Goal: Information Seeking & Learning: Check status

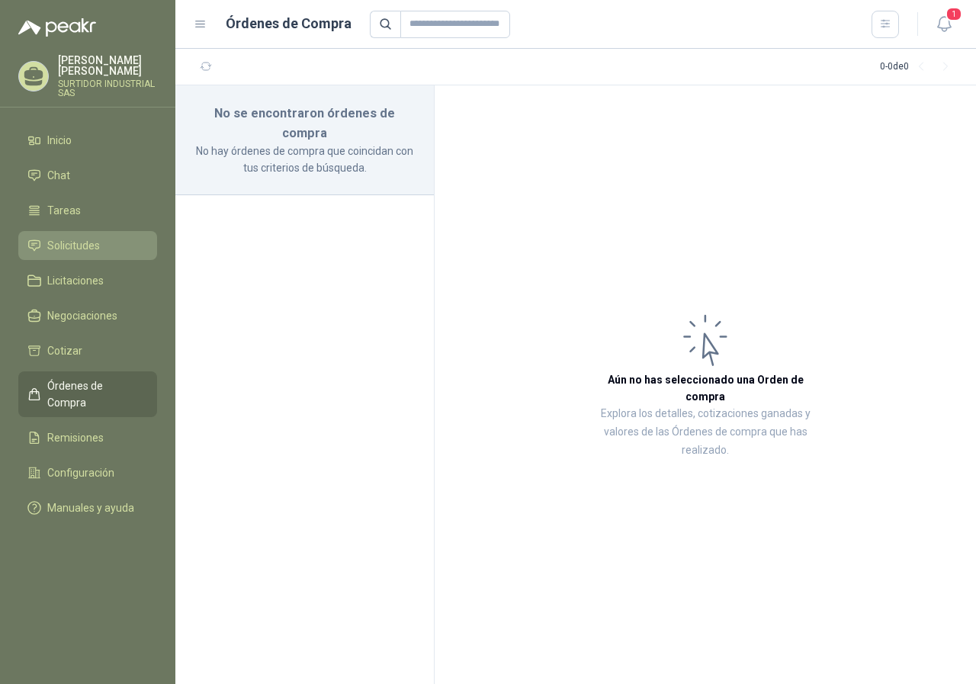
click at [72, 244] on span "Solicitudes" at bounding box center [73, 245] width 53 height 17
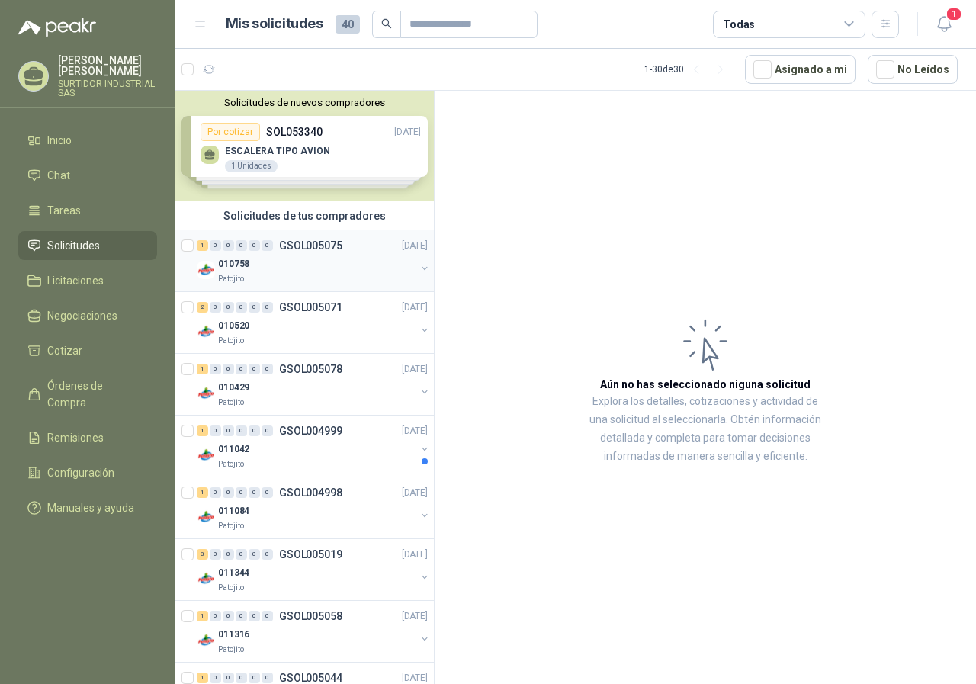
click at [301, 264] on div "010758" at bounding box center [317, 264] width 198 height 18
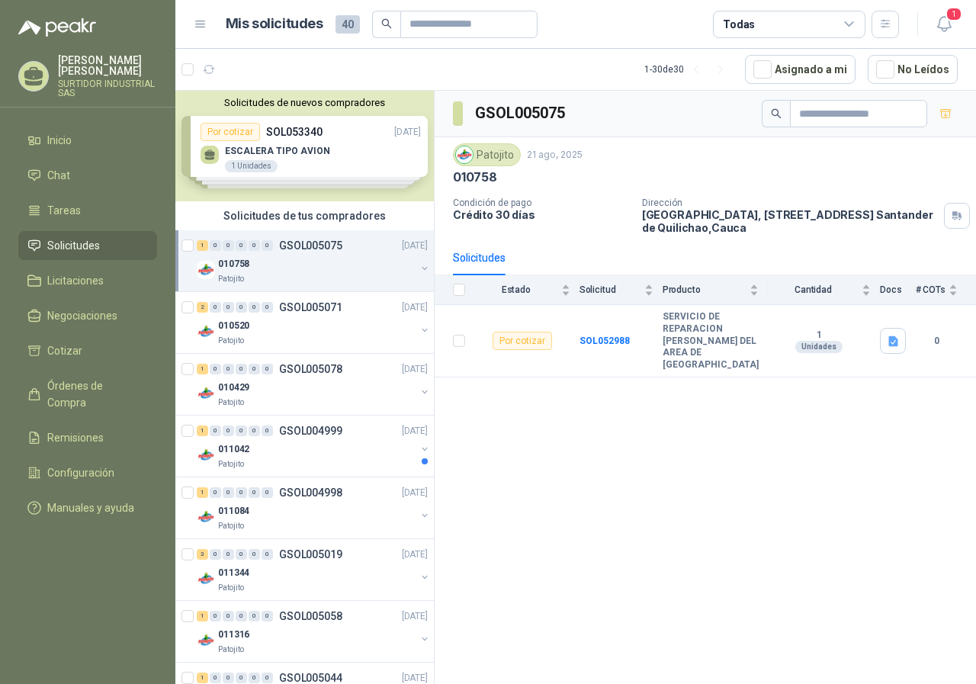
click at [308, 177] on div "Solicitudes de nuevos compradores Por cotizar SOL053340 [DATE] ESCALERA TIPO AV…" at bounding box center [304, 146] width 259 height 111
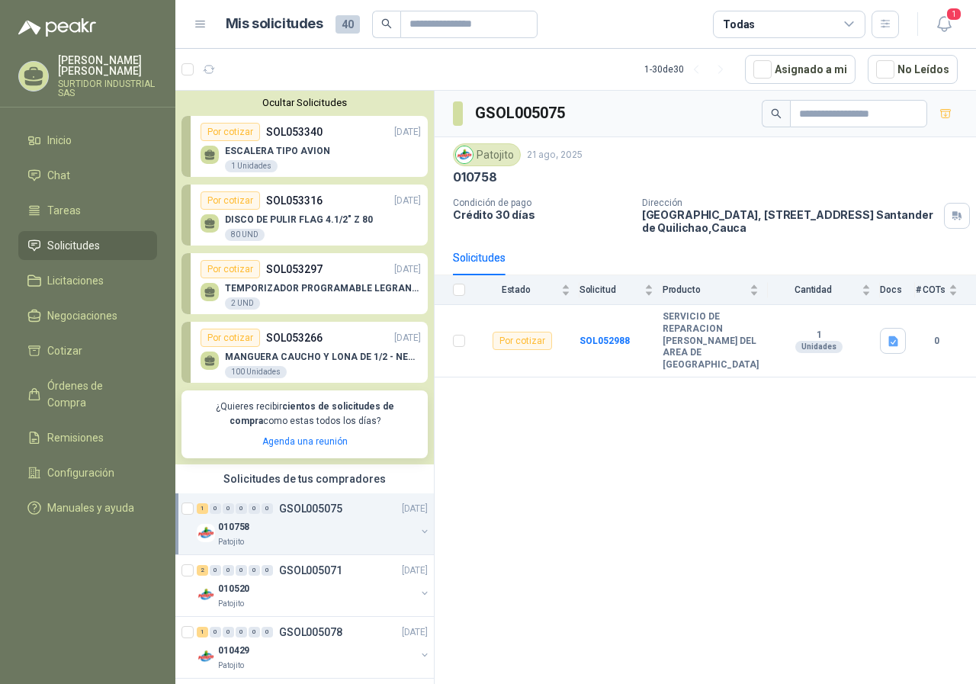
click at [310, 205] on p "SOL053316" at bounding box center [294, 200] width 56 height 17
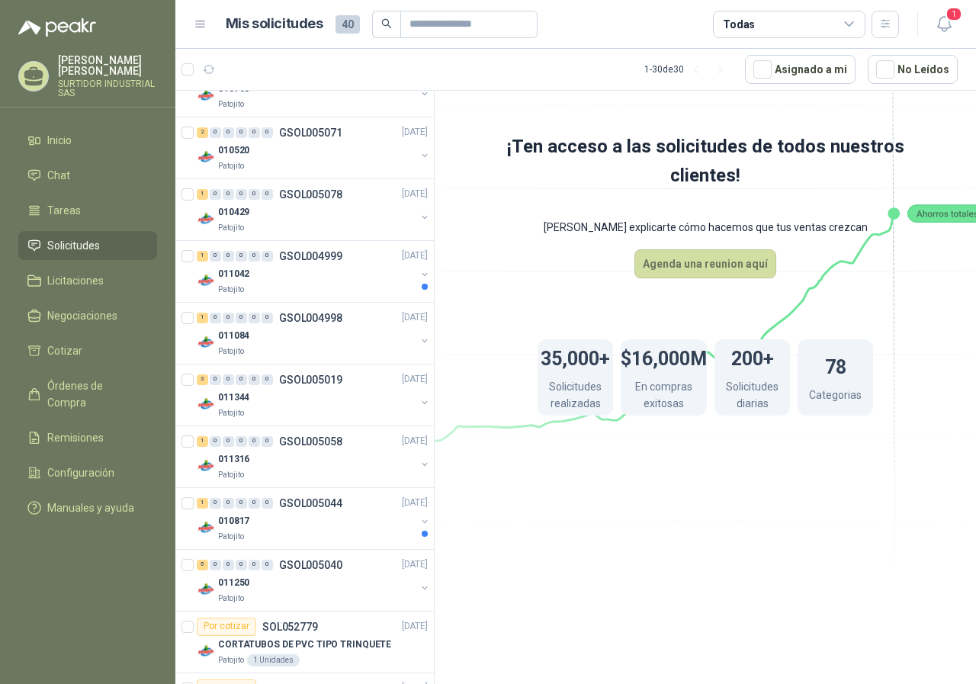
scroll to position [458, 0]
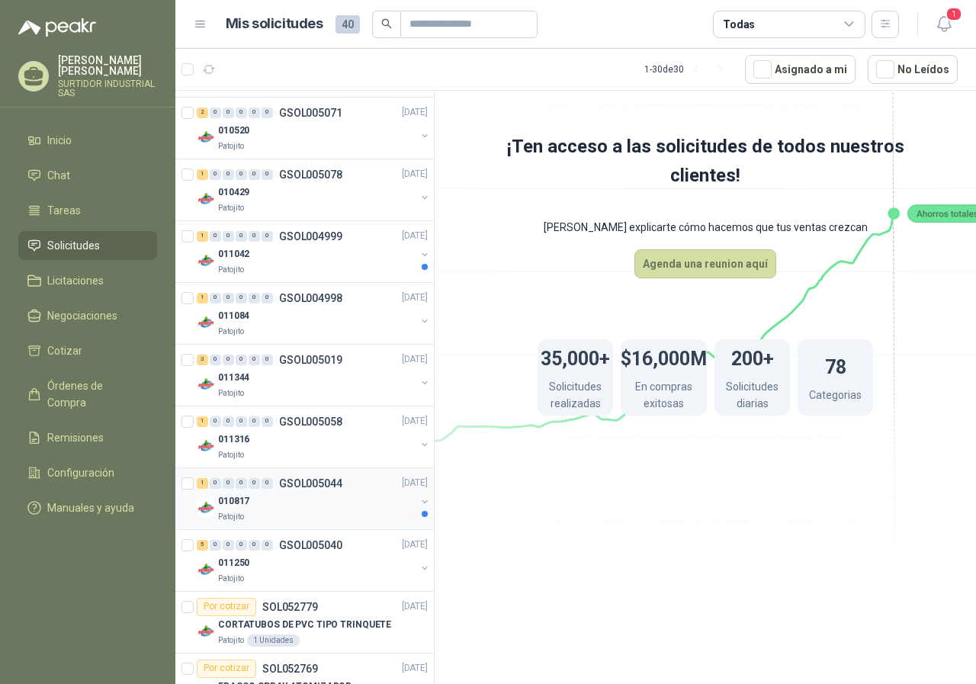
click at [280, 496] on div "010817" at bounding box center [317, 502] width 198 height 18
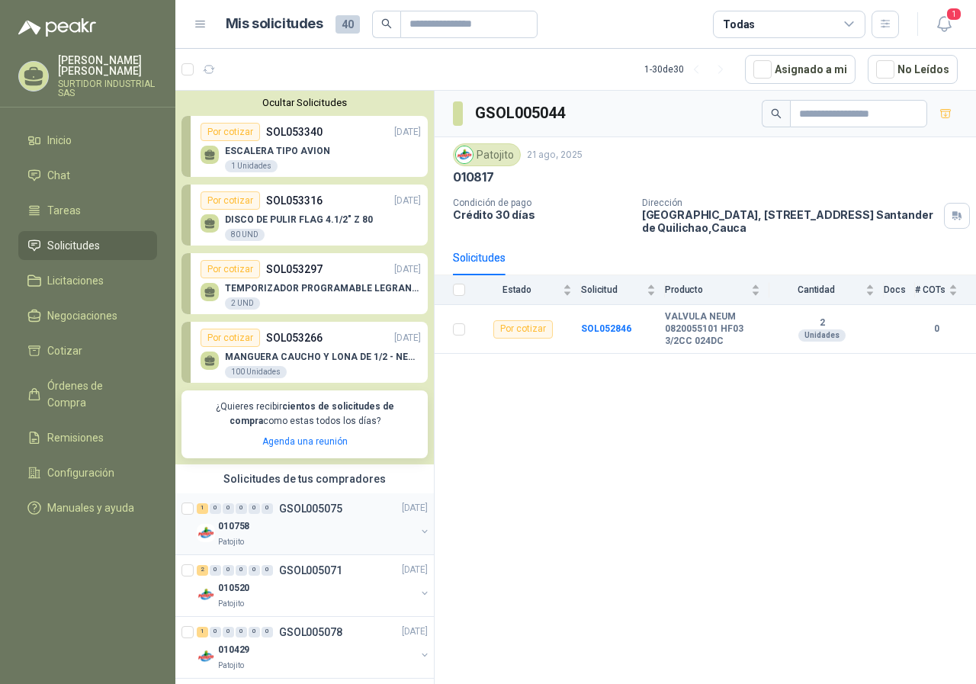
click at [311, 503] on p "GSOL005075" at bounding box center [310, 508] width 63 height 11
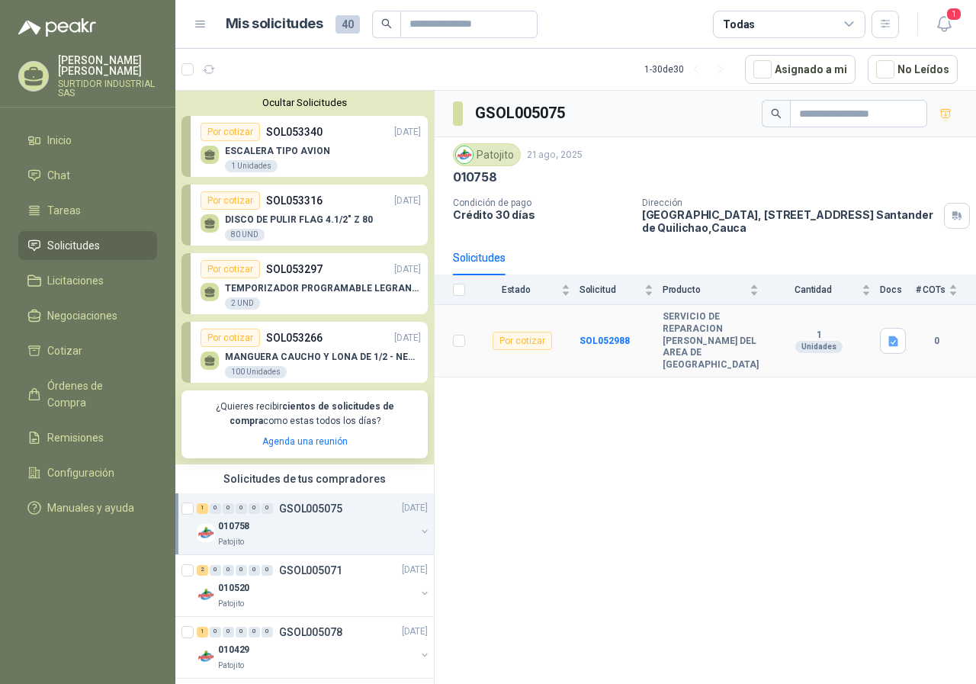
click at [591, 328] on td "SOL052988" at bounding box center [621, 341] width 83 height 72
click at [596, 336] on b "SOL052988" at bounding box center [605, 341] width 50 height 11
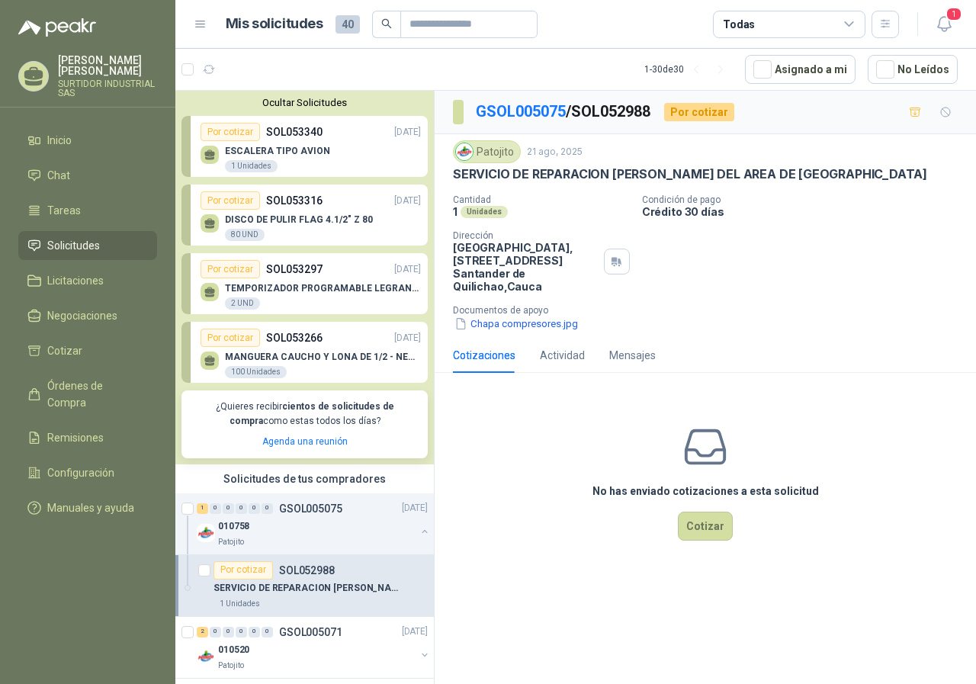
click at [318, 154] on p "ESCALERA TIPO AVION" at bounding box center [277, 151] width 105 height 11
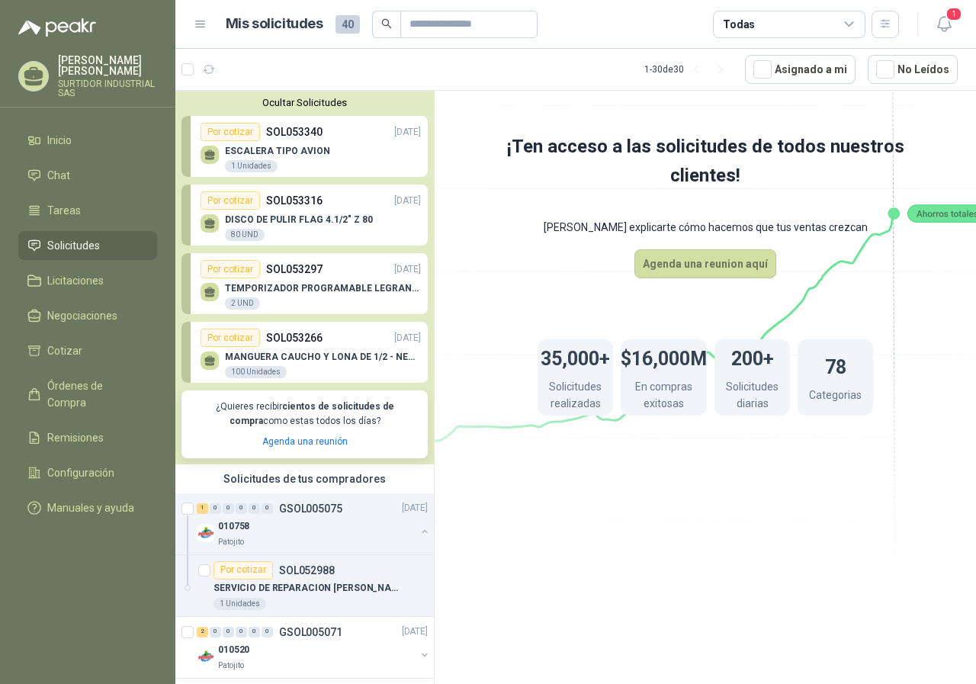
click at [308, 202] on p "SOL053316" at bounding box center [294, 200] width 56 height 17
click at [305, 267] on p "SOL053297" at bounding box center [294, 269] width 56 height 17
click at [289, 346] on p "SOL053266" at bounding box center [294, 338] width 56 height 17
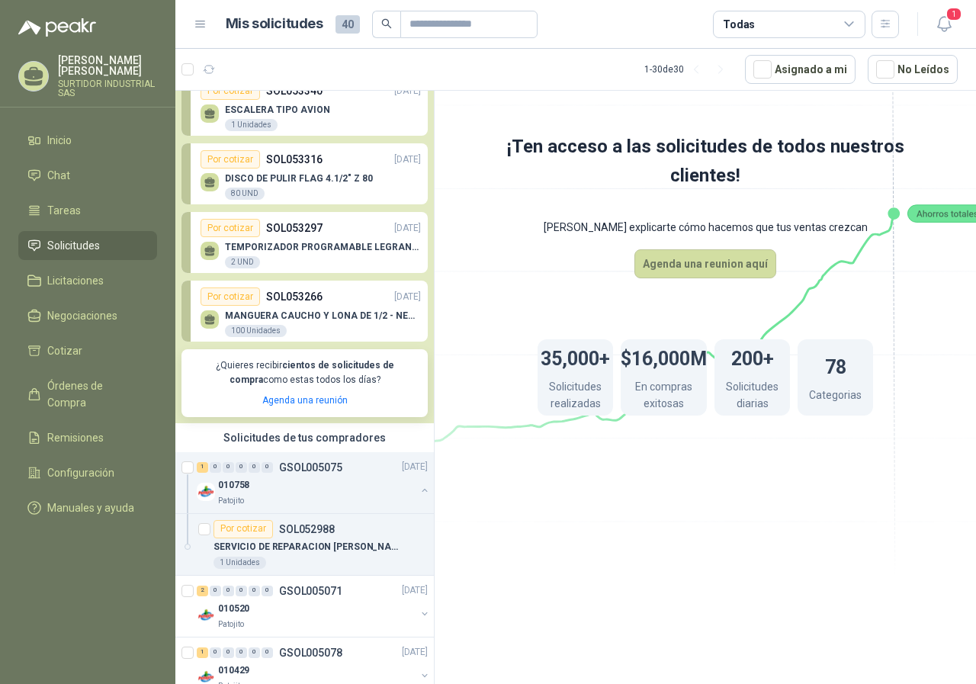
scroll to position [76, 0]
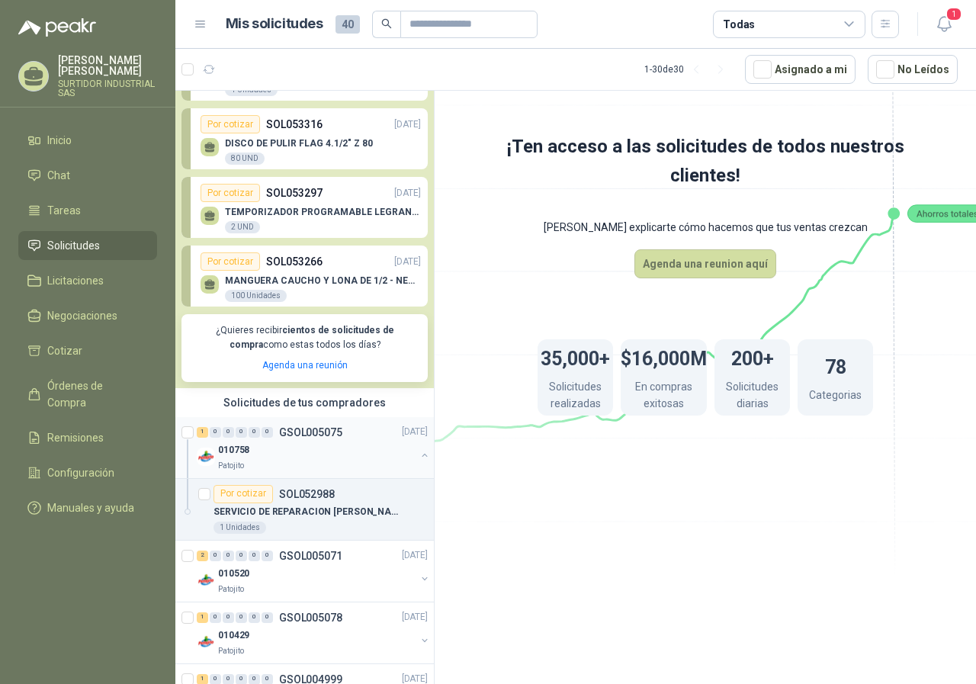
click at [314, 442] on div "010758" at bounding box center [317, 451] width 198 height 18
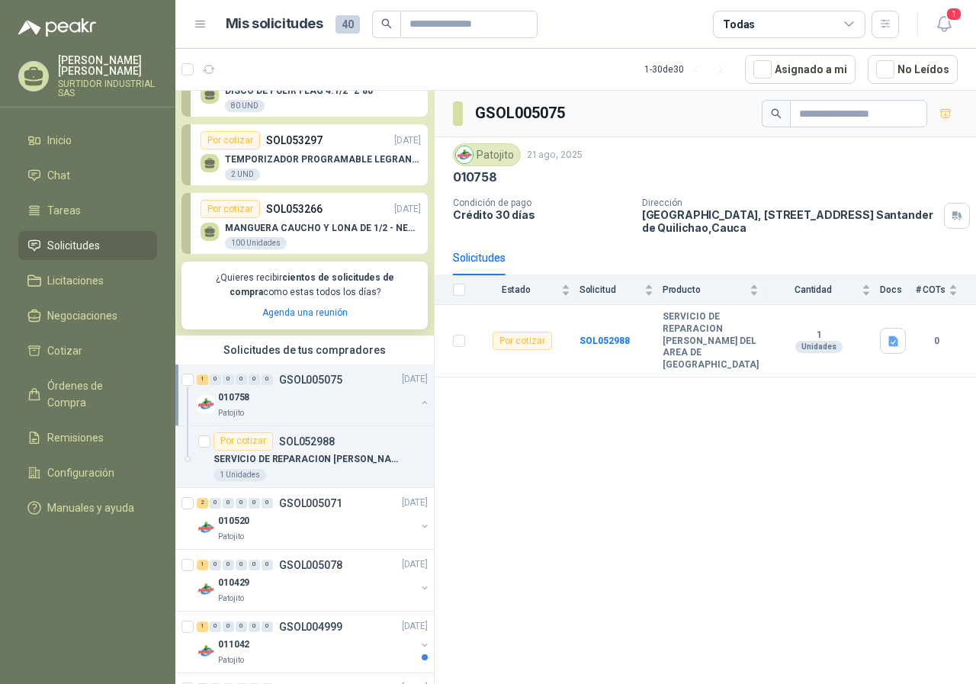
scroll to position [153, 0]
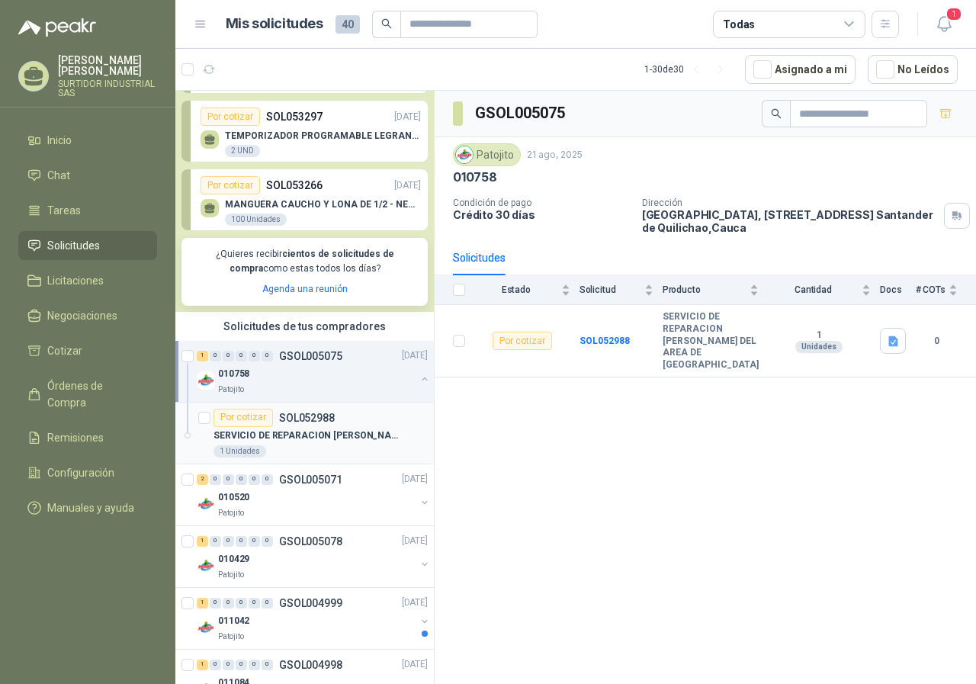
click at [314, 442] on p "SERVICIO DE REPARACION [PERSON_NAME] DEL AREA DE [GEOGRAPHIC_DATA]" at bounding box center [309, 436] width 190 height 14
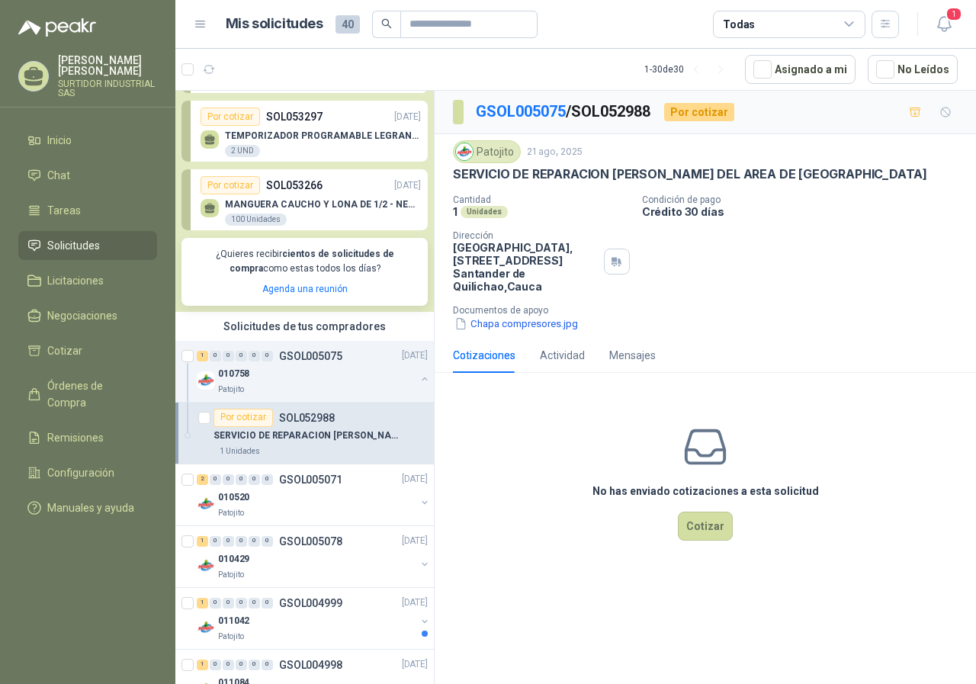
scroll to position [229, 0]
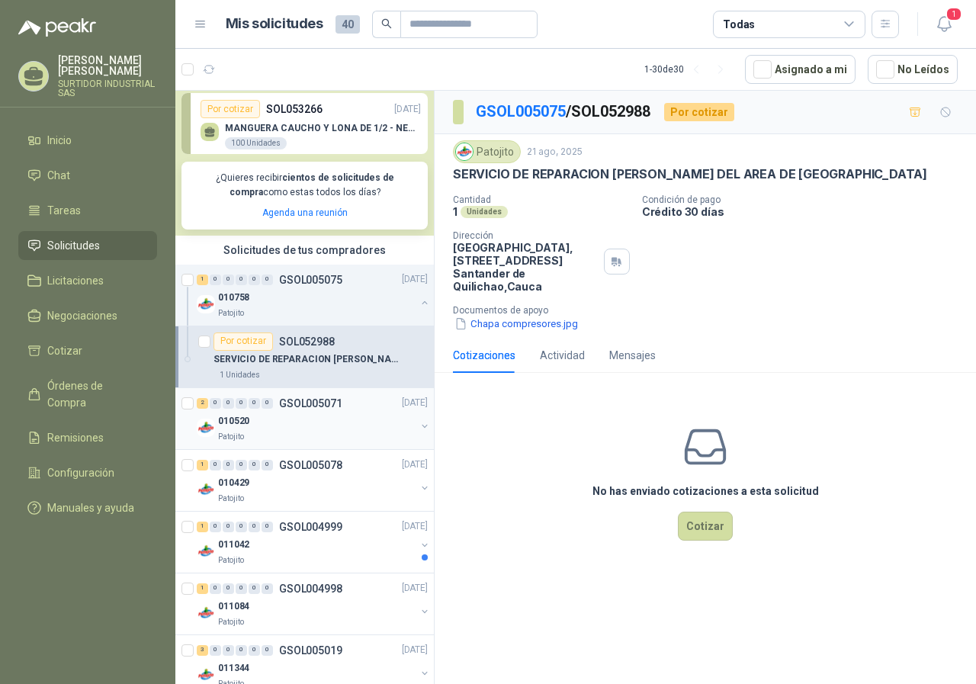
click at [313, 420] on div "010520" at bounding box center [317, 422] width 198 height 18
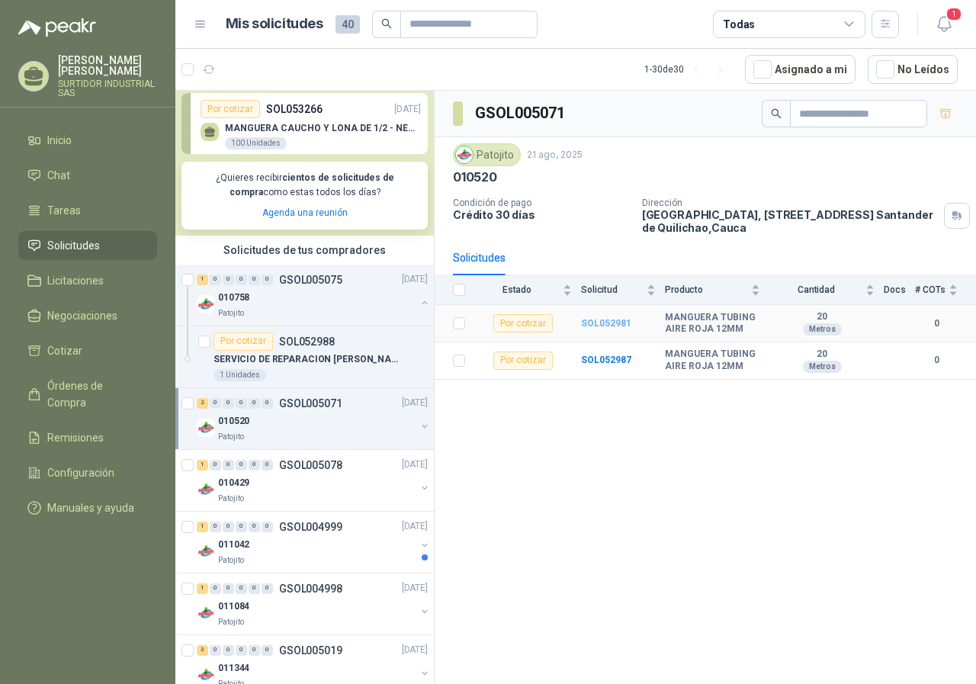
click at [603, 318] on b "SOL052981" at bounding box center [606, 323] width 50 height 11
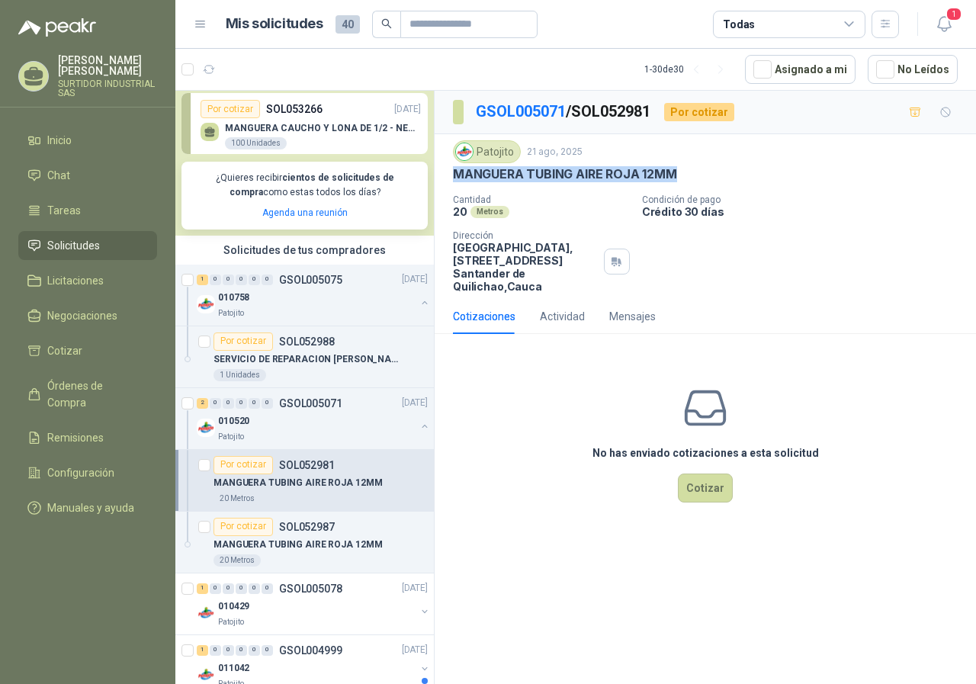
drag, startPoint x: 454, startPoint y: 175, endPoint x: 688, endPoint y: 180, distance: 234.2
click at [688, 180] on div "MANGUERA TUBING AIRE ROJA 12MM" at bounding box center [705, 174] width 505 height 16
copy p "MANGUERA TUBING AIRE ROJA 12MM"
click at [60, 383] on span "Órdenes de Compra" at bounding box center [94, 395] width 95 height 34
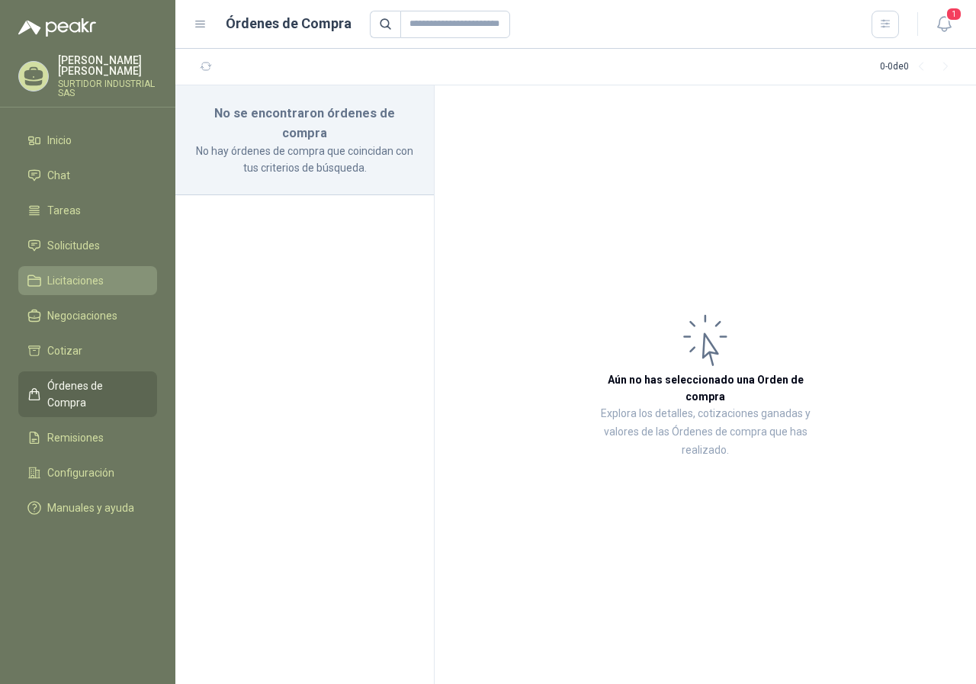
click at [79, 281] on span "Licitaciones" at bounding box center [75, 280] width 56 height 17
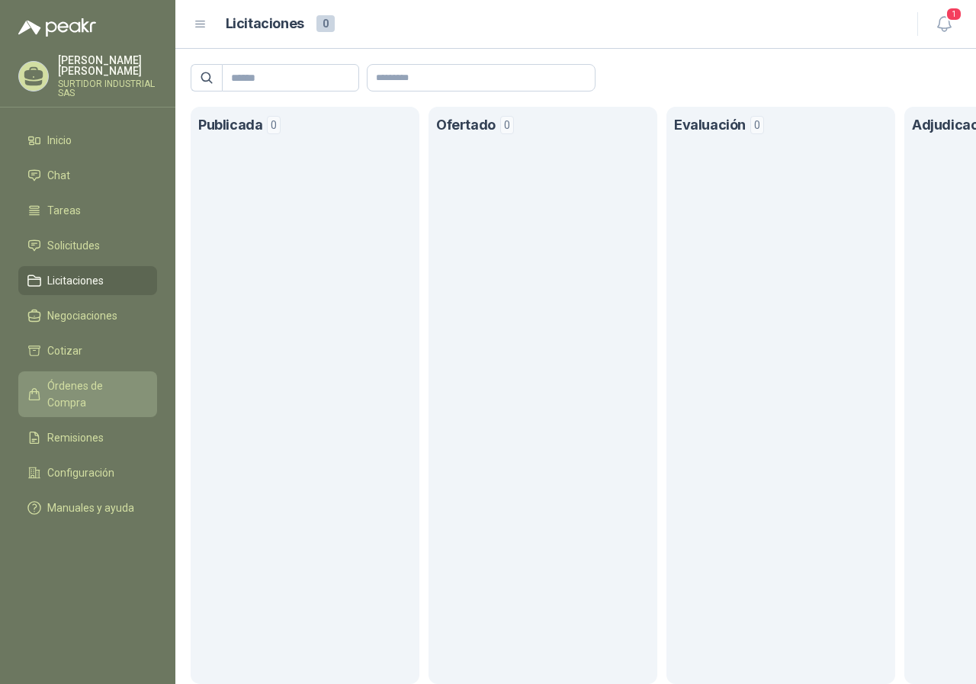
click at [128, 397] on link "Órdenes de Compra" at bounding box center [87, 394] width 139 height 46
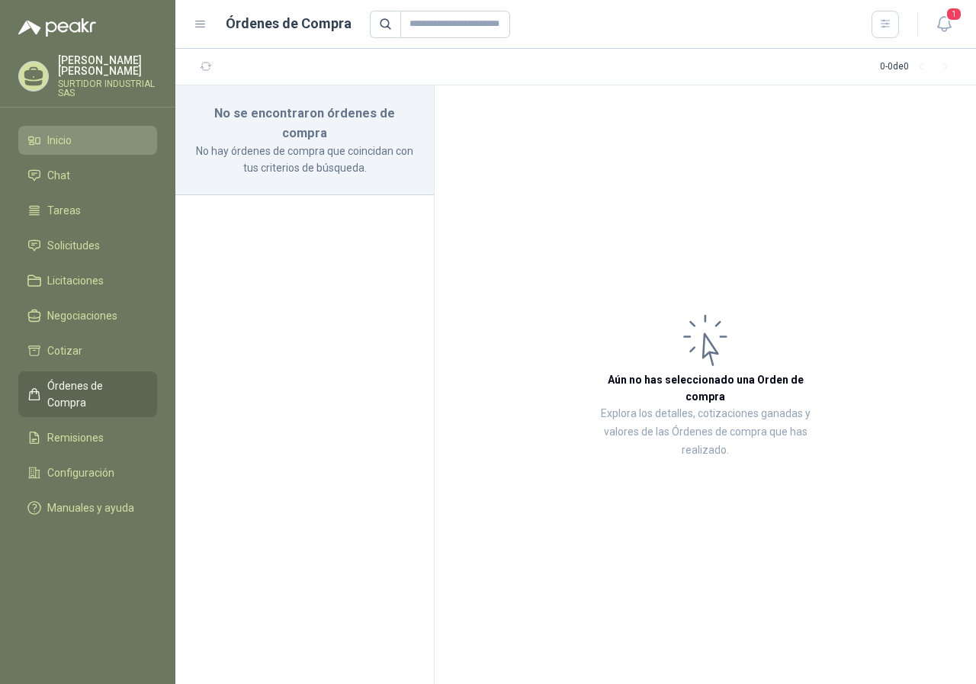
click at [69, 133] on span "Inicio" at bounding box center [59, 140] width 24 height 17
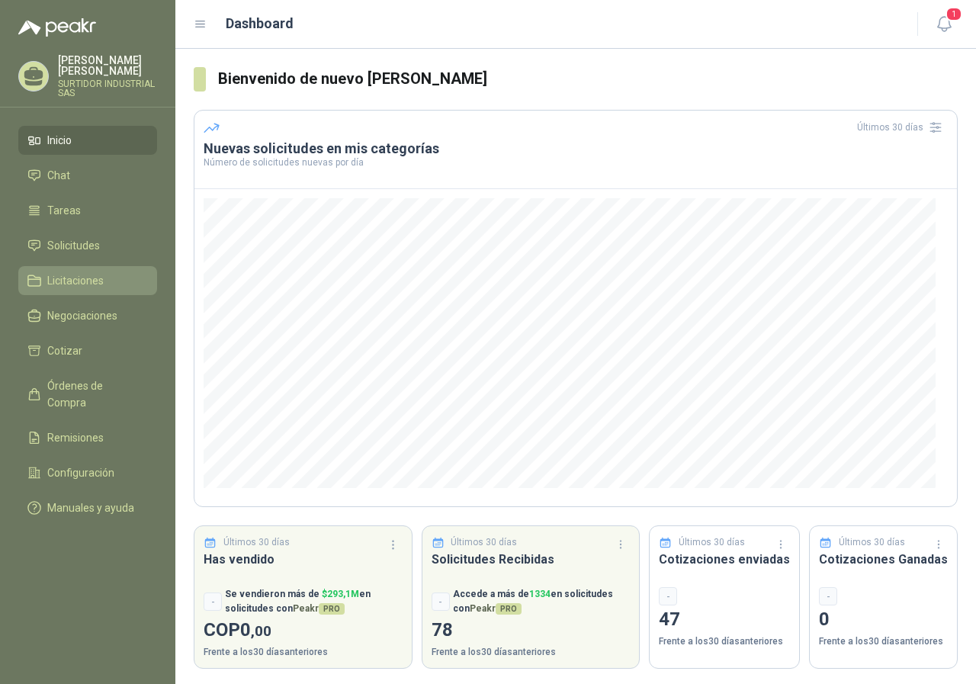
click at [89, 279] on span "Licitaciones" at bounding box center [75, 280] width 56 height 17
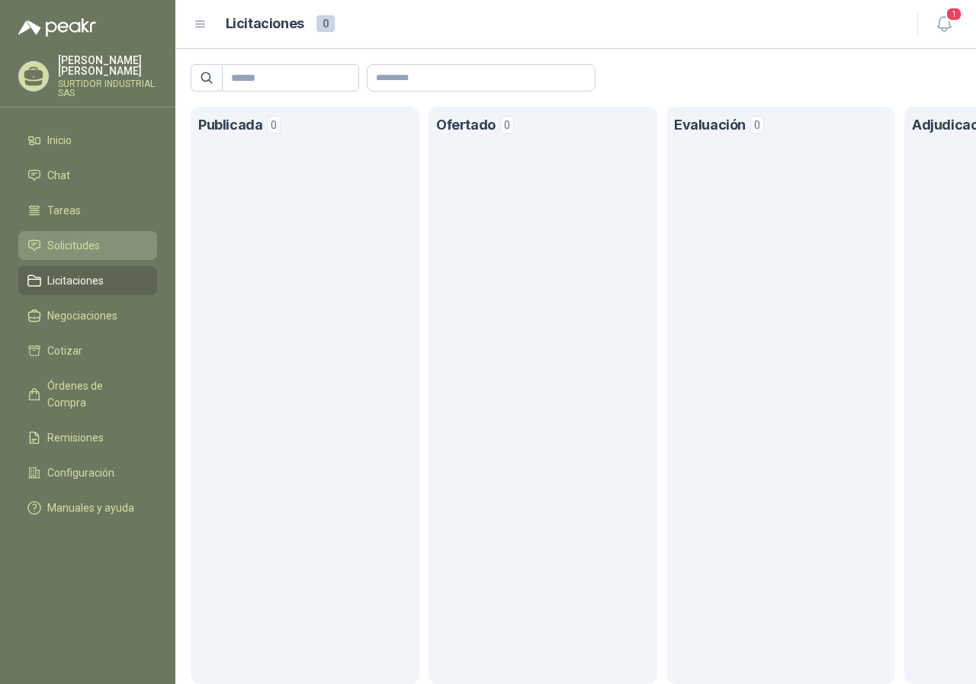
click at [89, 253] on span "Solicitudes" at bounding box center [73, 245] width 53 height 17
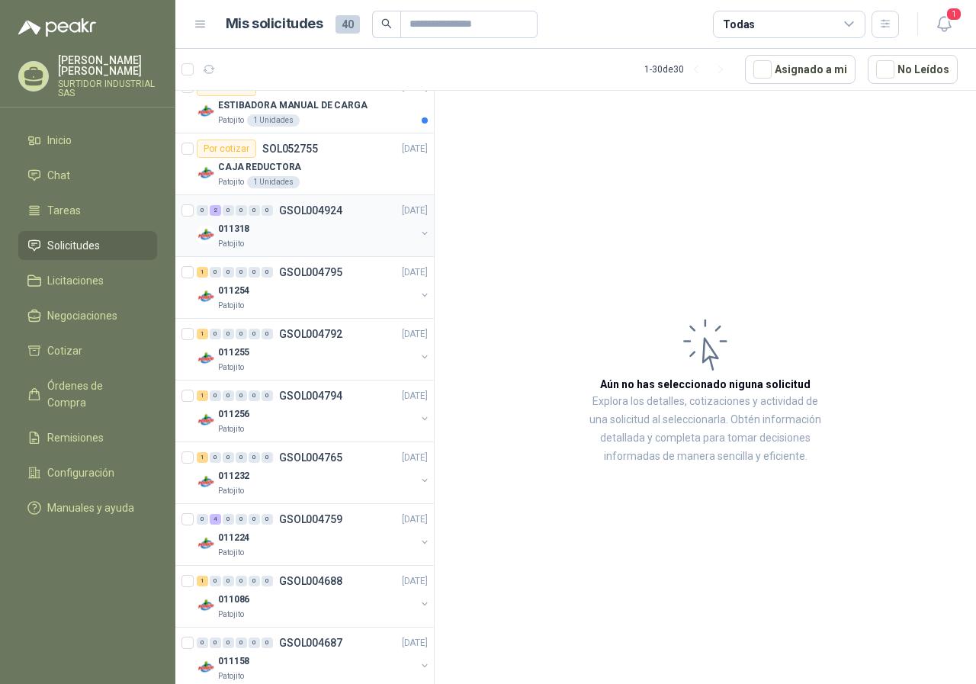
scroll to position [1416, 0]
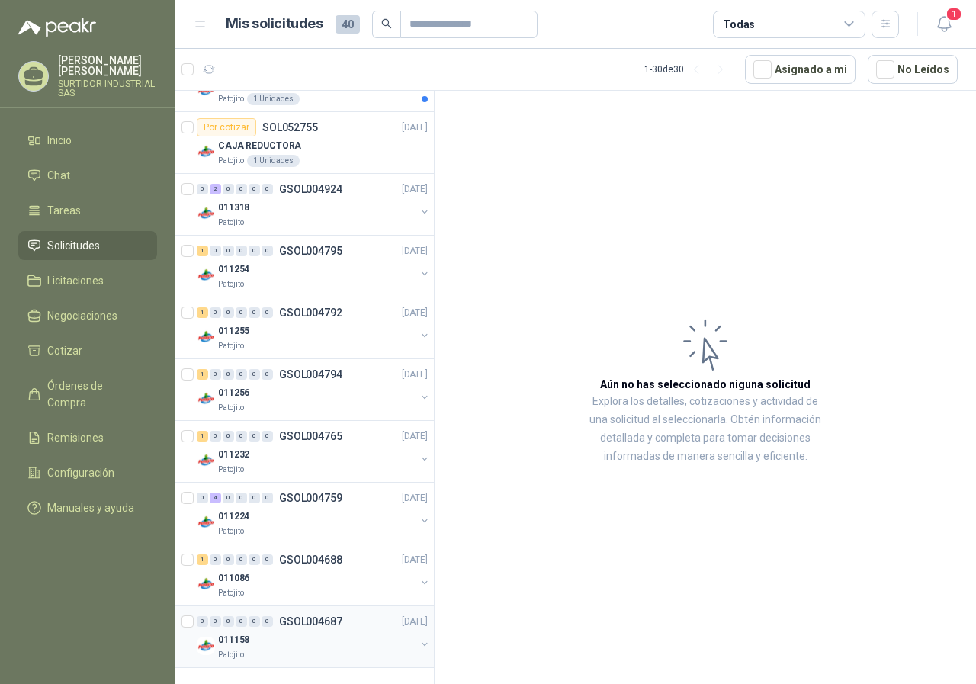
click at [362, 639] on div "011158" at bounding box center [317, 640] width 198 height 18
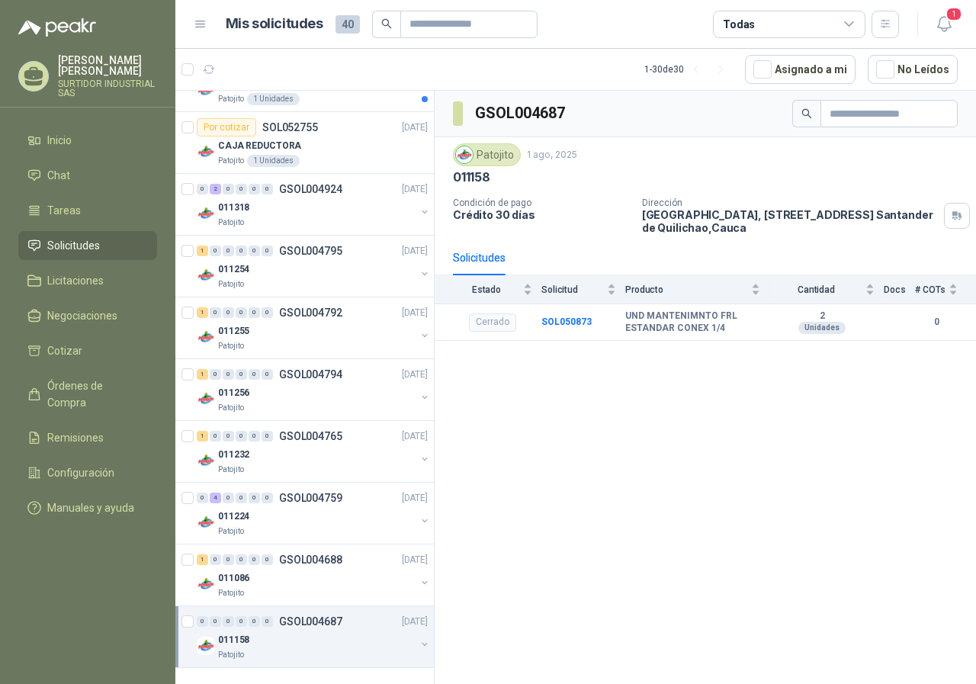
click at [419, 648] on button "button" at bounding box center [425, 644] width 12 height 12
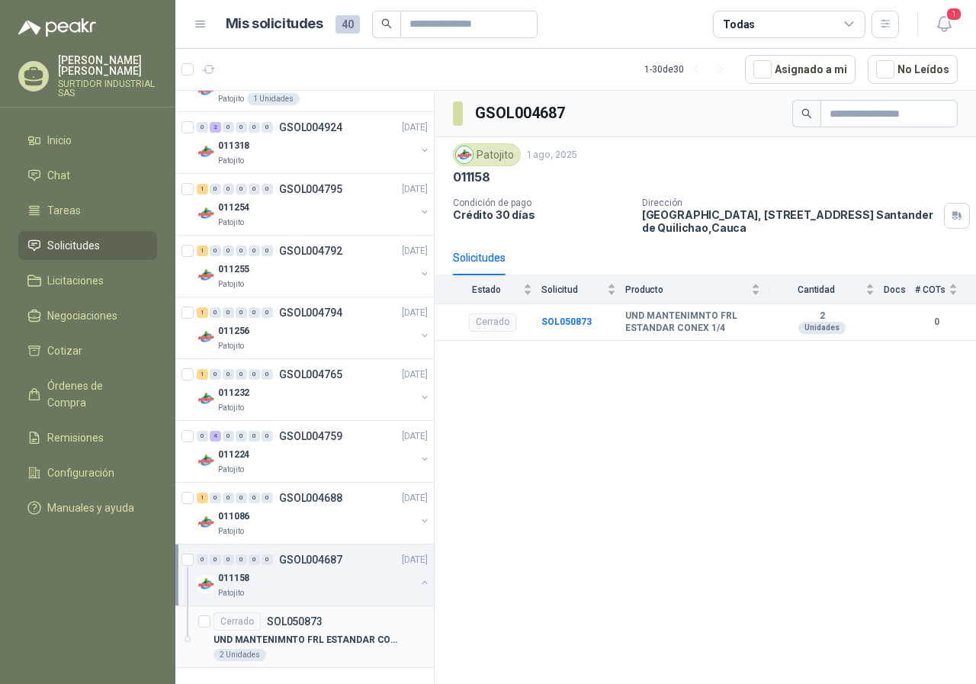
click at [353, 626] on div "Cerrado SOL050873" at bounding box center [321, 621] width 214 height 18
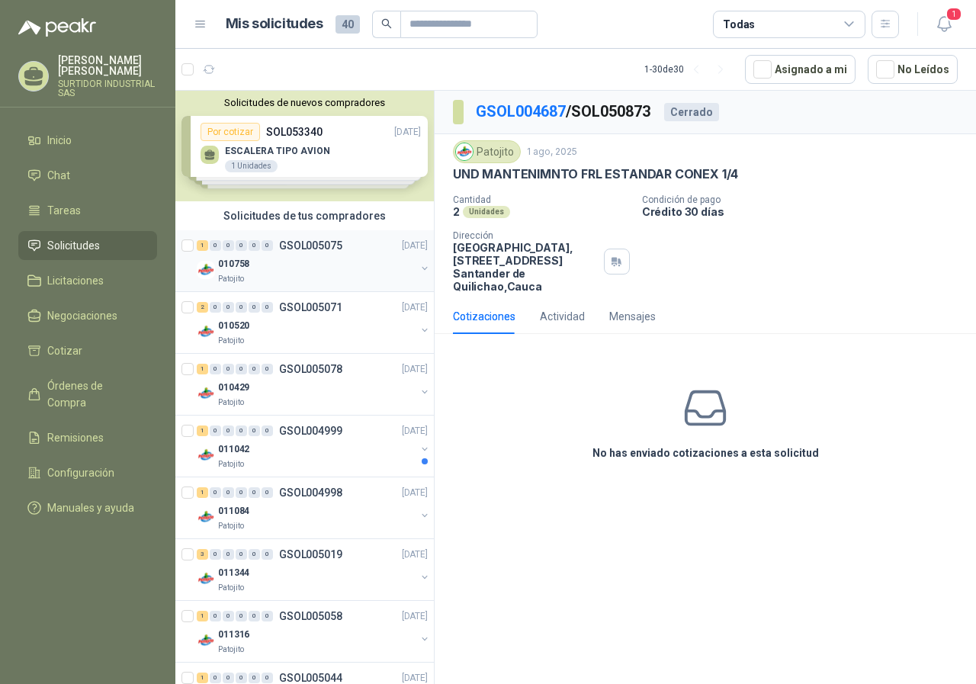
click at [301, 246] on p "GSOL005075" at bounding box center [310, 245] width 63 height 11
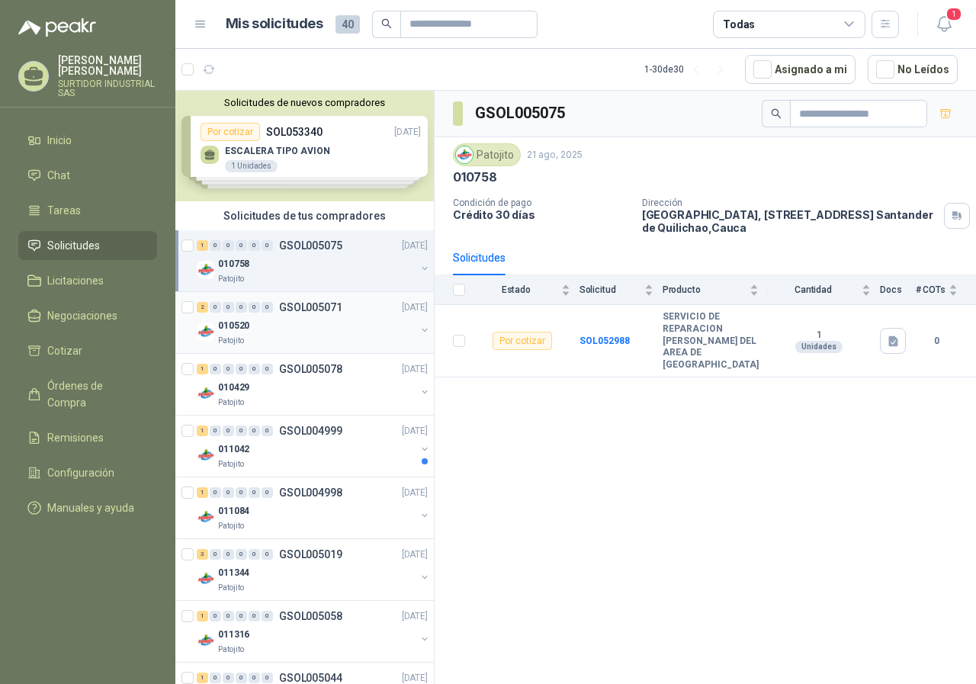
click at [299, 309] on p "GSOL005071" at bounding box center [310, 307] width 63 height 11
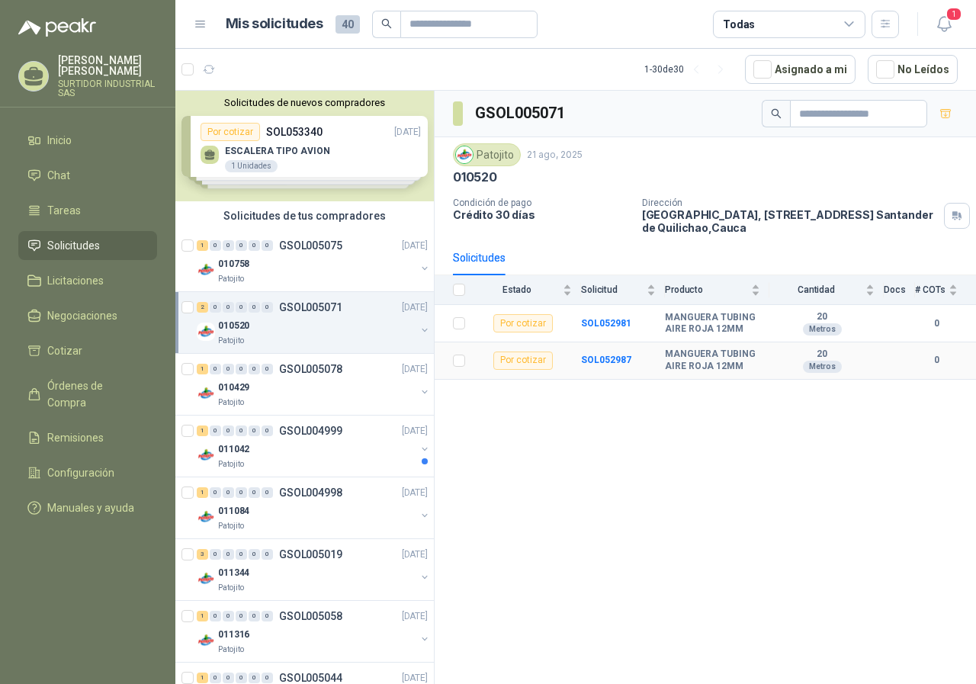
click at [587, 347] on td "SOL052987" at bounding box center [623, 360] width 84 height 37
click at [600, 355] on b "SOL052987" at bounding box center [606, 360] width 50 height 11
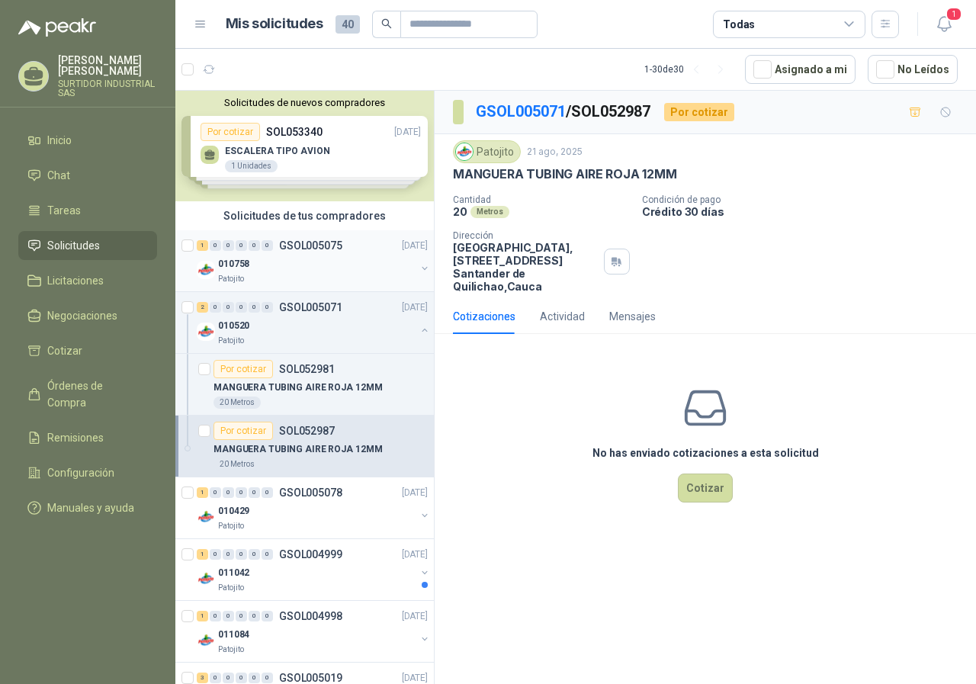
click at [299, 244] on p "GSOL005075" at bounding box center [310, 245] width 63 height 11
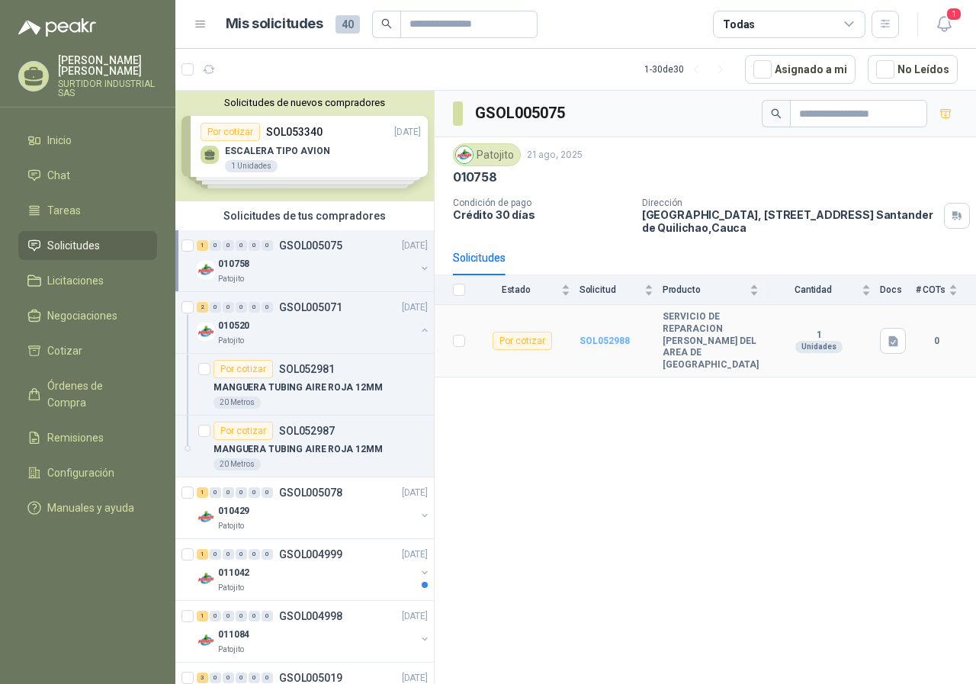
click at [622, 340] on b "SOL052988" at bounding box center [605, 341] width 50 height 11
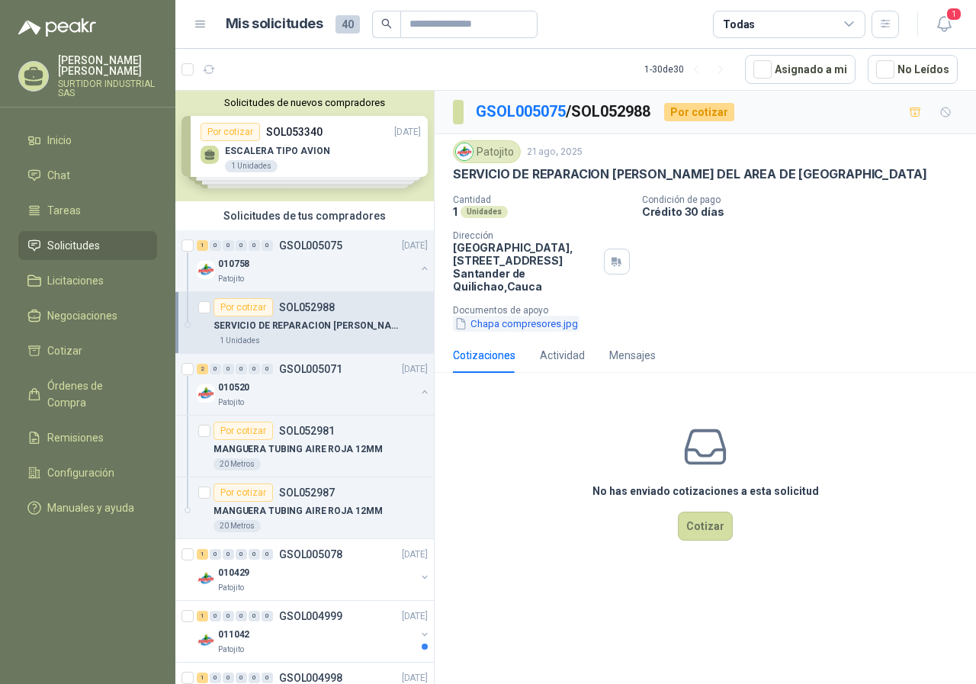
click at [493, 328] on button "Chapa compresores.jpg" at bounding box center [516, 324] width 127 height 16
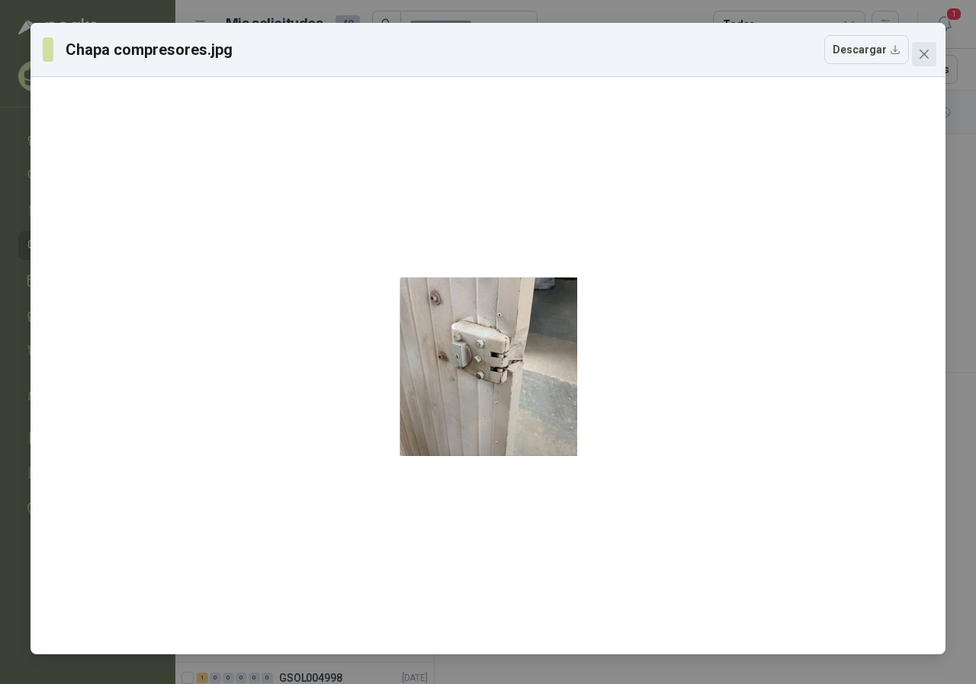
click at [921, 57] on icon "close" at bounding box center [924, 54] width 9 height 9
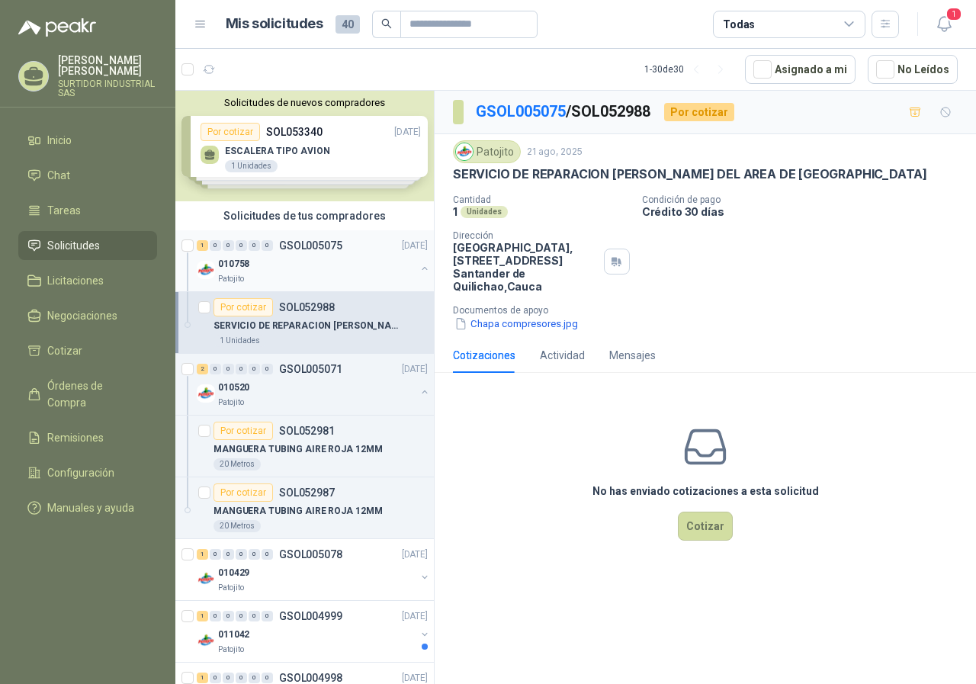
click at [315, 256] on div "010758" at bounding box center [317, 264] width 198 height 18
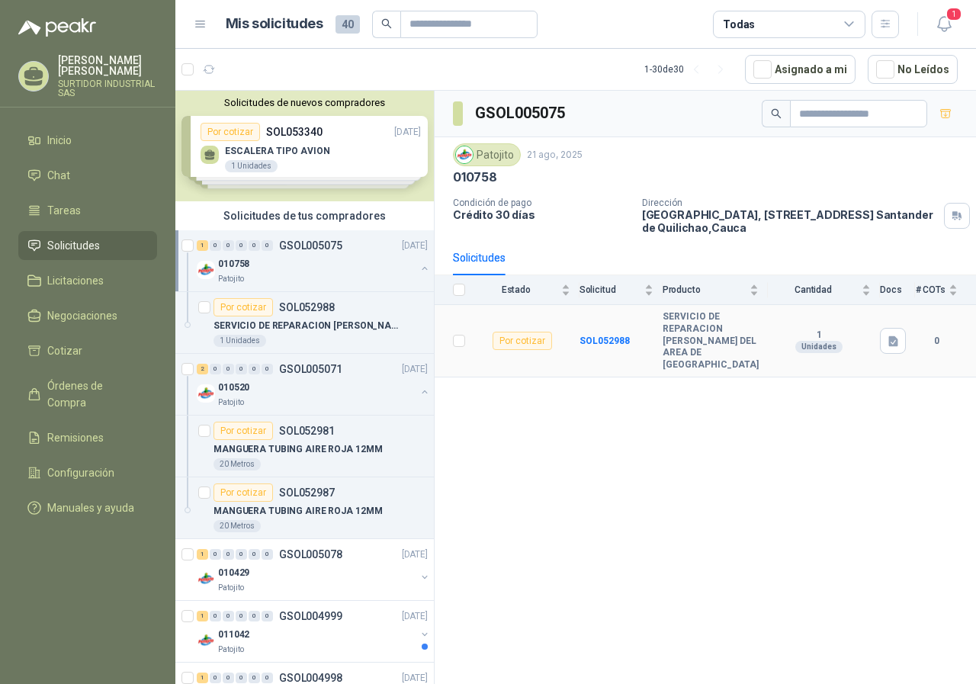
click at [728, 349] on b "SERVICIO DE REPARACION [PERSON_NAME] DEL AREA DE [GEOGRAPHIC_DATA]" at bounding box center [711, 340] width 96 height 59
click at [714, 343] on b "SERVICIO DE REPARACION [PERSON_NAME] DEL AREA DE [GEOGRAPHIC_DATA]" at bounding box center [711, 340] width 96 height 59
click at [617, 336] on b "SOL052988" at bounding box center [605, 341] width 50 height 11
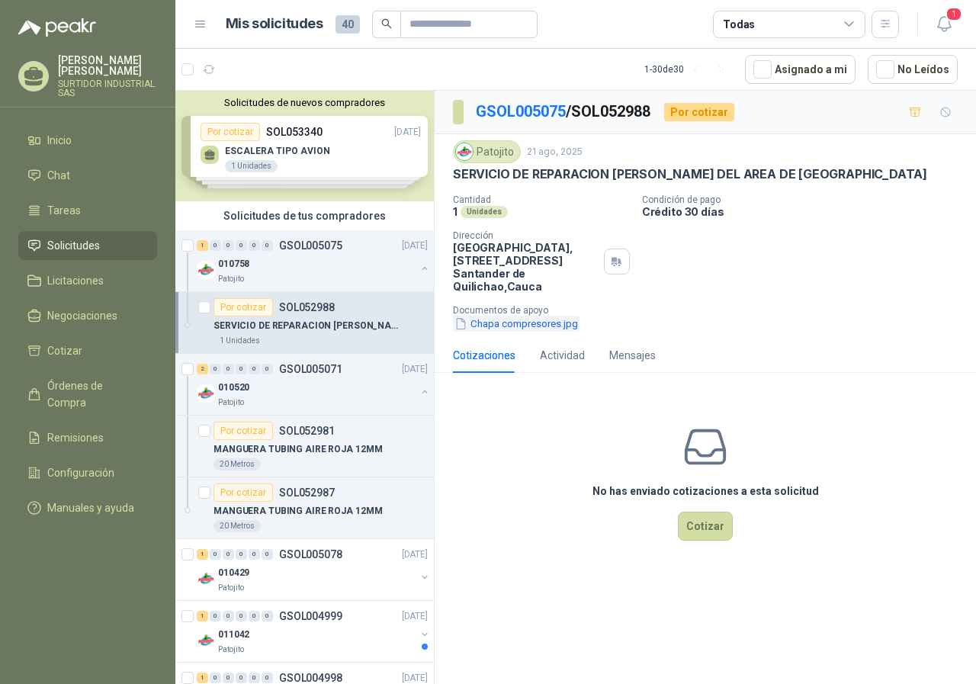
click at [510, 326] on button "Chapa compresores.jpg" at bounding box center [516, 324] width 127 height 16
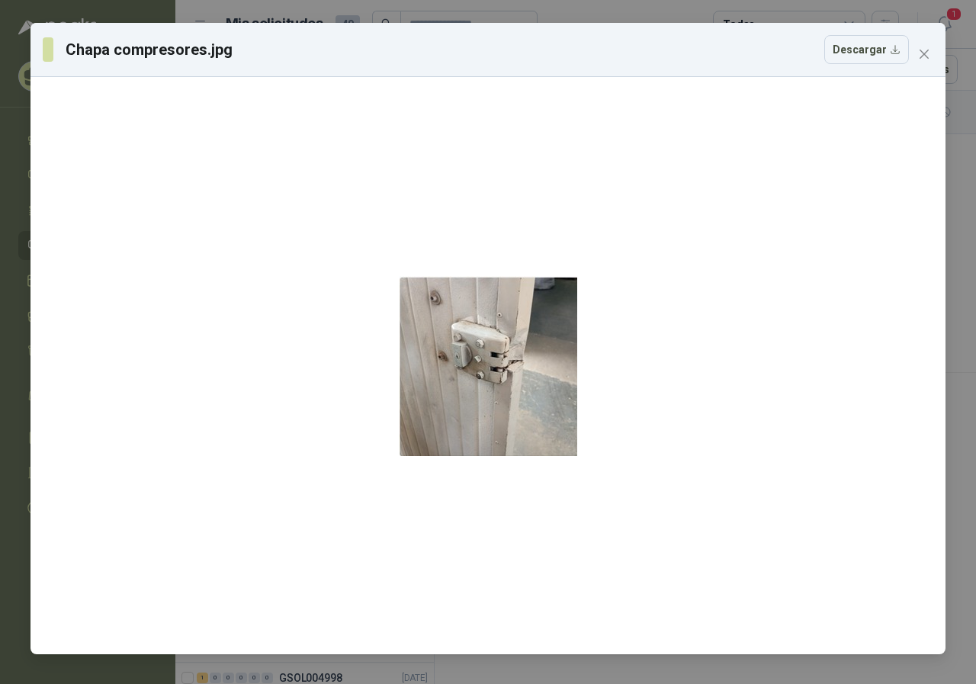
click at [919, 32] on div "Chapa compresores.jpg Descargar" at bounding box center [488, 50] width 915 height 54
click at [925, 54] on icon "close" at bounding box center [924, 54] width 9 height 9
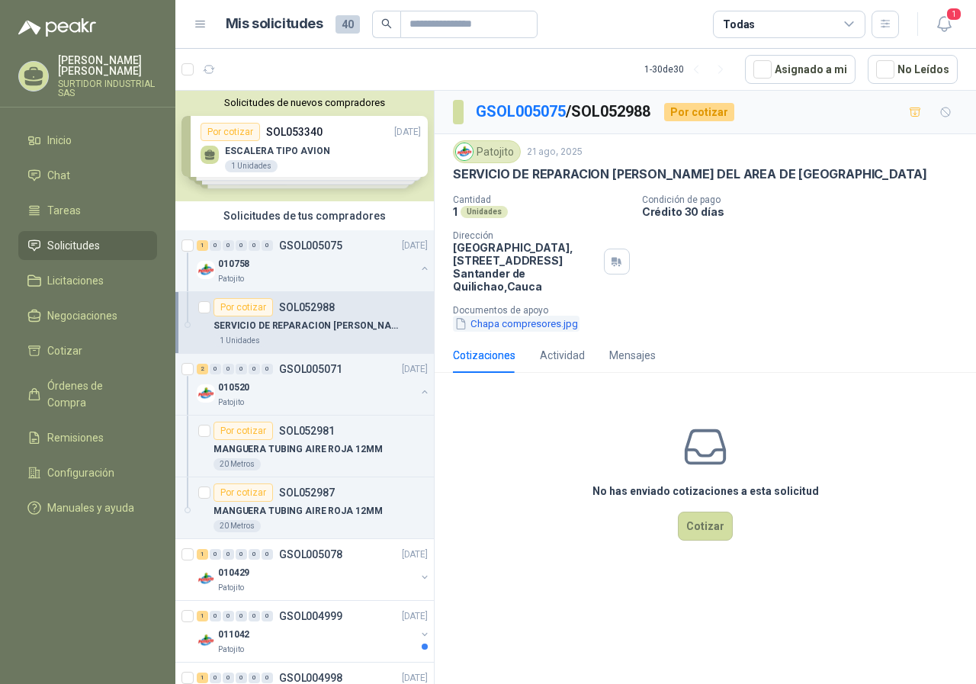
click at [521, 328] on button "Chapa compresores.jpg" at bounding box center [516, 324] width 127 height 16
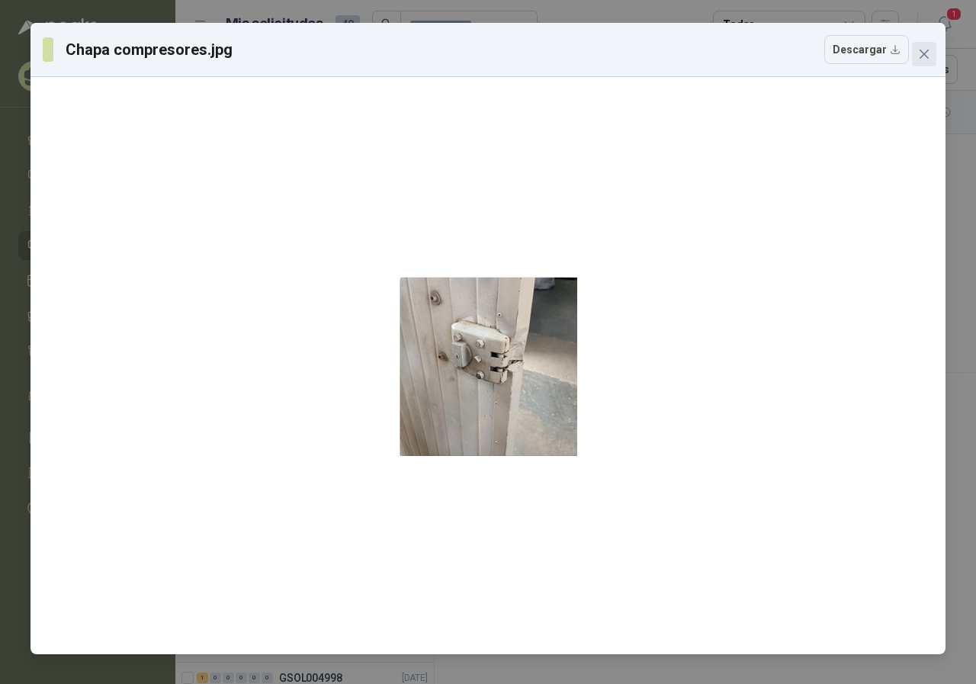
click at [917, 53] on span "Close" at bounding box center [924, 54] width 24 height 12
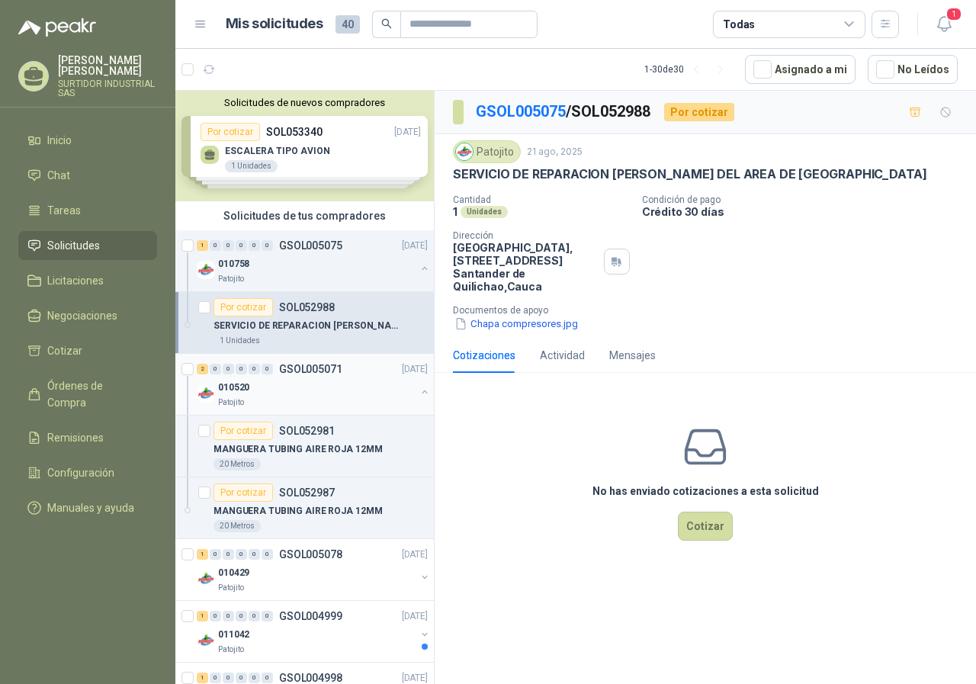
click at [280, 384] on div "010520" at bounding box center [317, 387] width 198 height 18
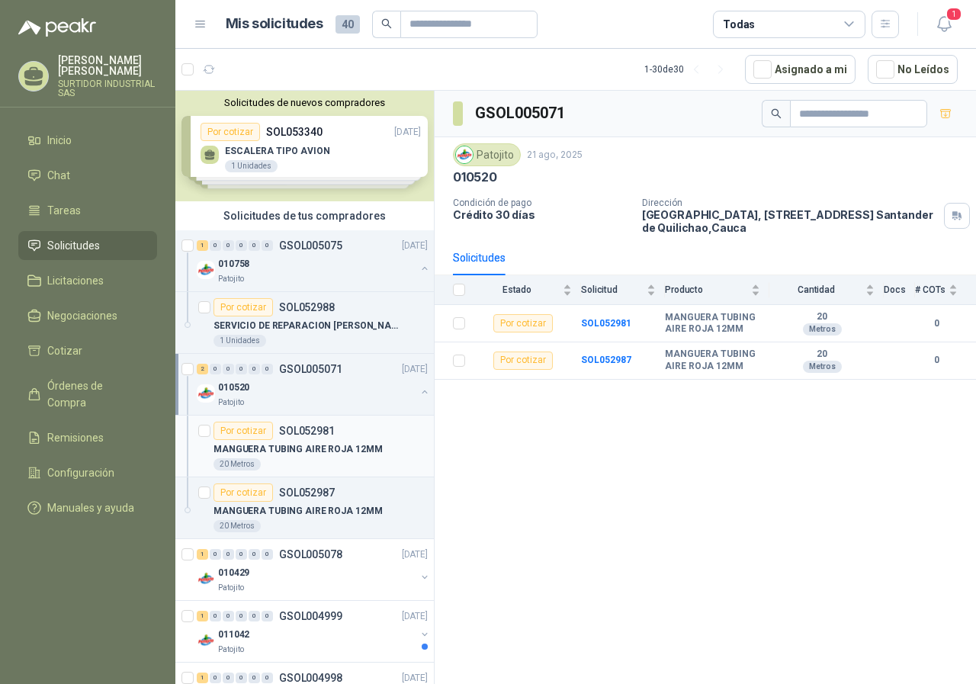
click at [278, 441] on div "MANGUERA TUBING AIRE ROJA 12MM" at bounding box center [321, 449] width 214 height 18
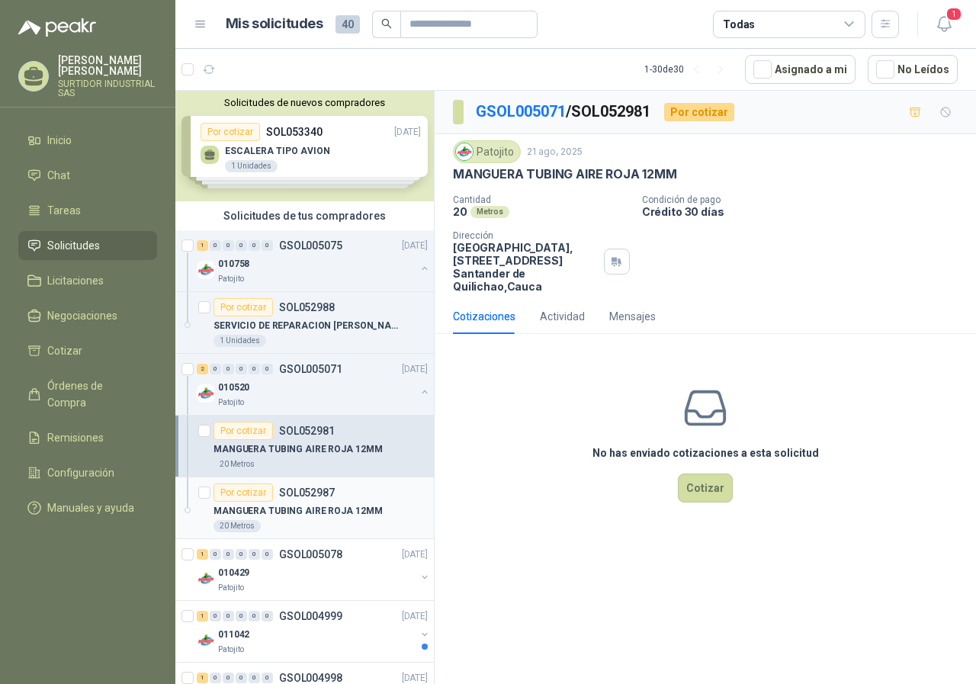
click at [280, 487] on p "SOL052987" at bounding box center [307, 492] width 56 height 11
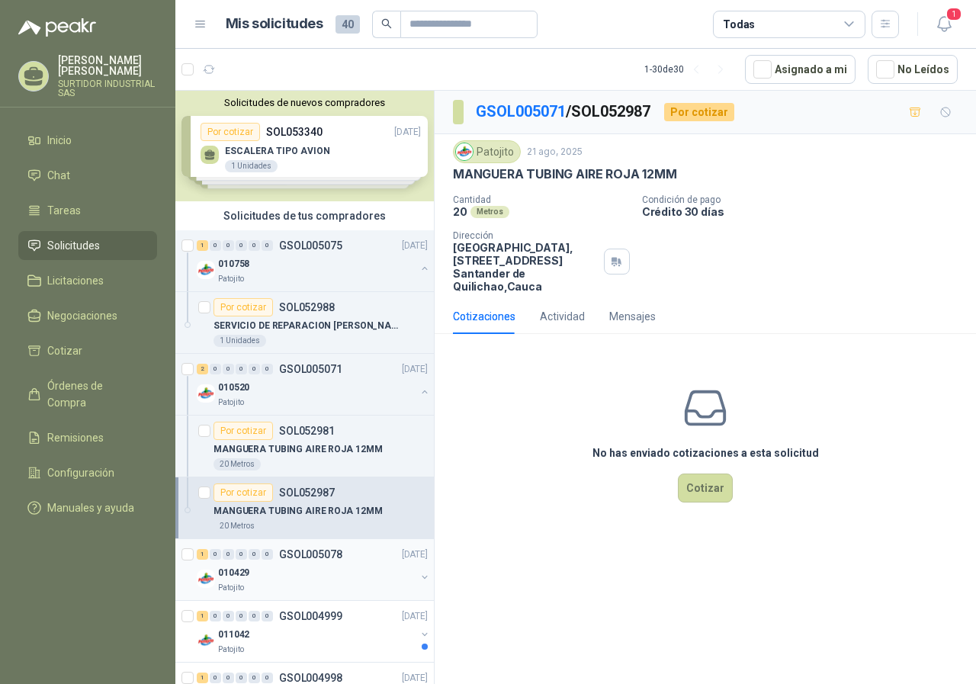
click at [292, 561] on div "1 0 0 0 0 0 GSOL005078 [DATE]" at bounding box center [314, 554] width 234 height 18
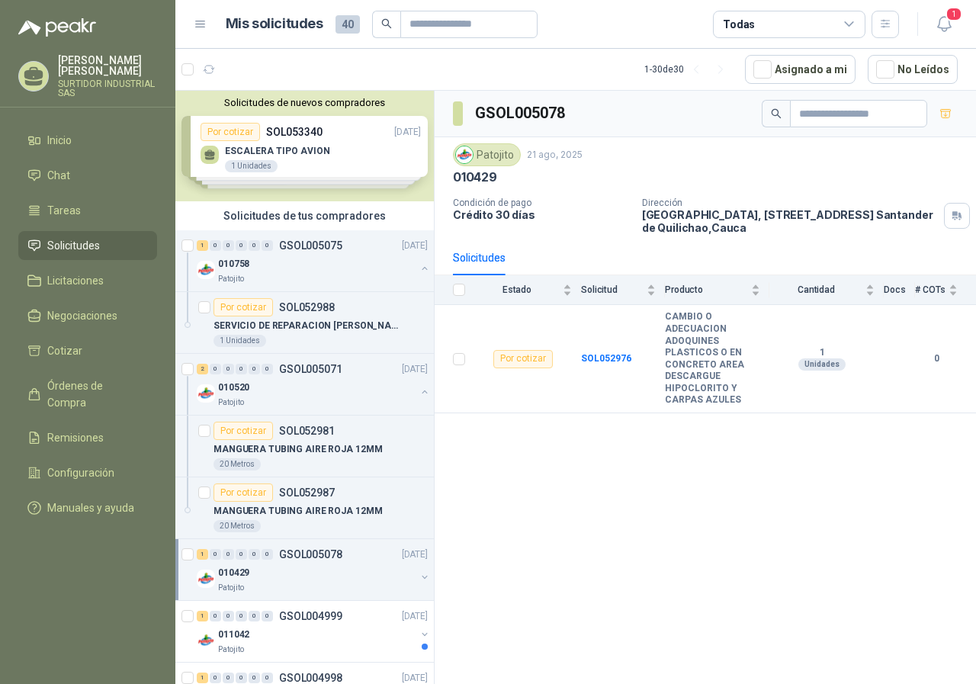
scroll to position [76, 0]
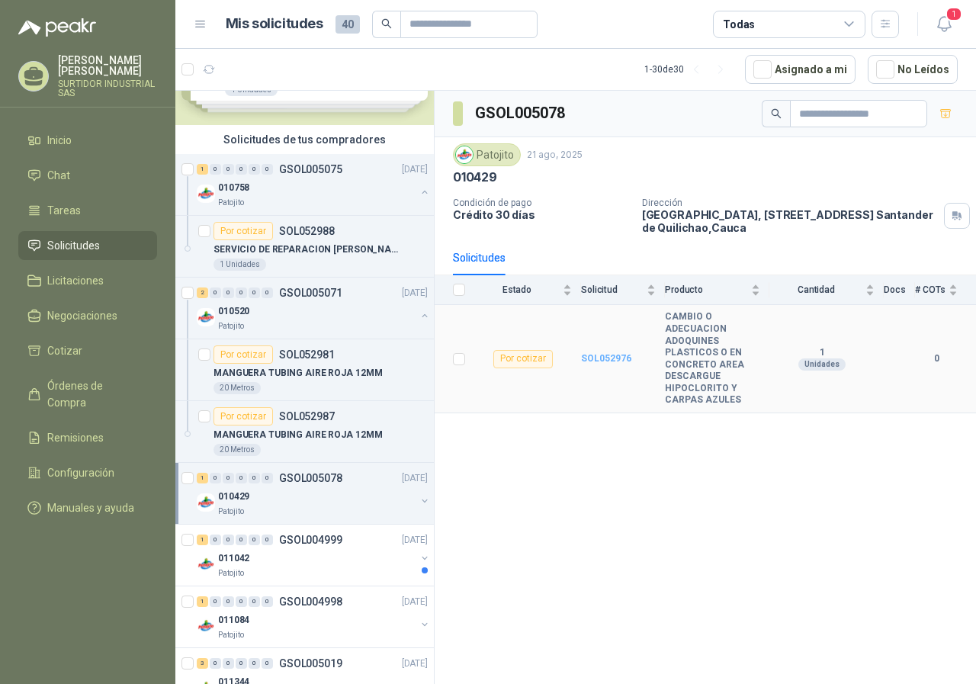
click at [625, 354] on b "SOL052976" at bounding box center [606, 358] width 50 height 11
